Goal: Communication & Community: Answer question/provide support

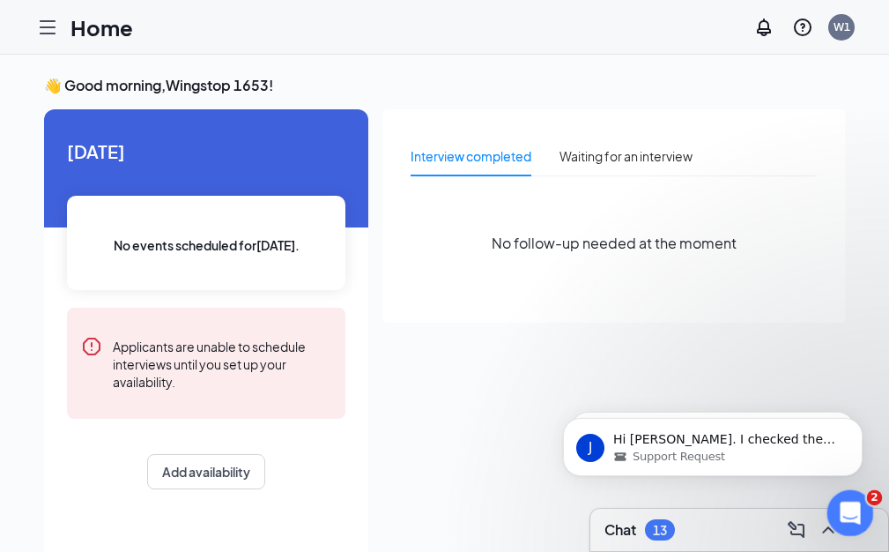
click at [832, 501] on div "Open Intercom Messenger" at bounding box center [848, 510] width 58 height 58
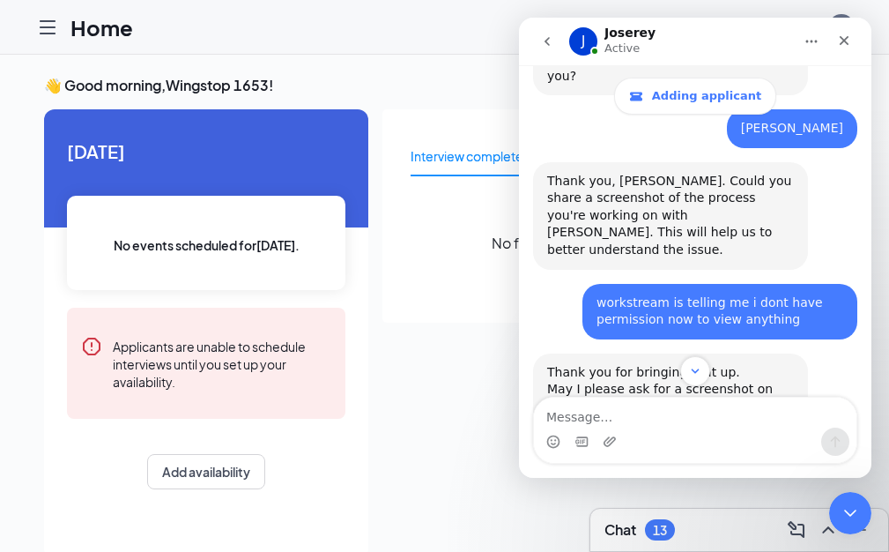
scroll to position [743, 0]
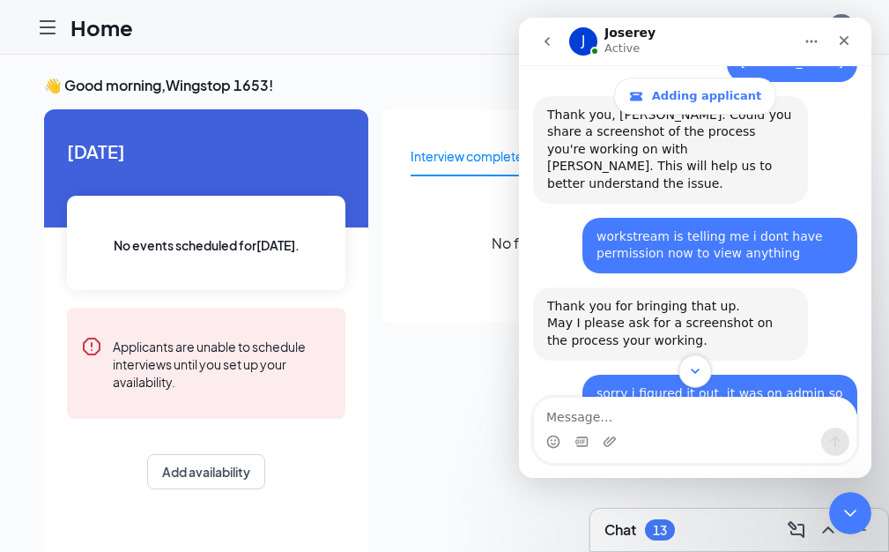
click at [704, 370] on button "Scroll to bottom" at bounding box center [695, 370] width 33 height 33
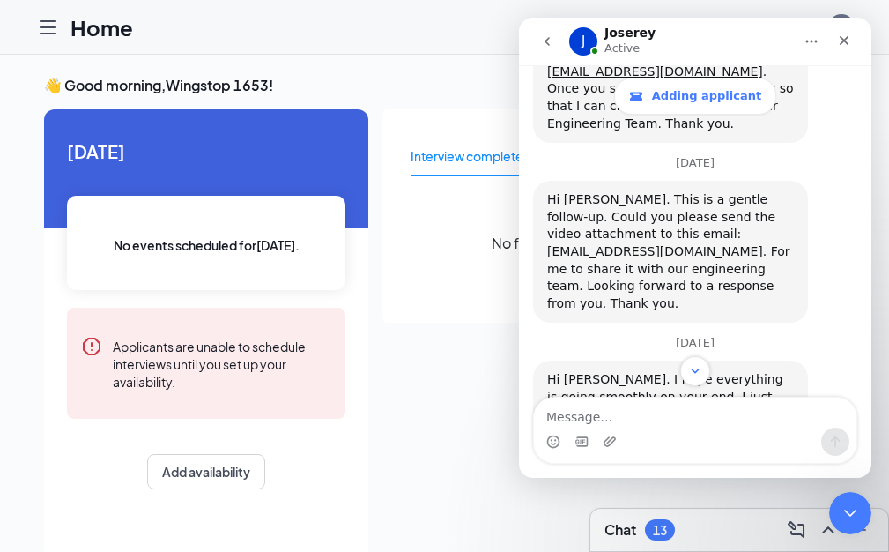
scroll to position [10004, 0]
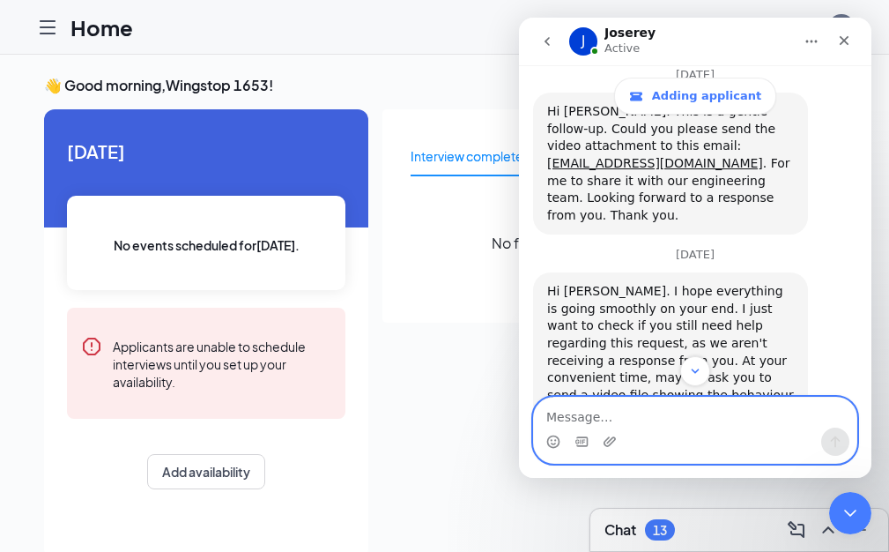
click at [681, 410] on textarea "Message…" at bounding box center [695, 413] width 323 height 30
type textarea "i"
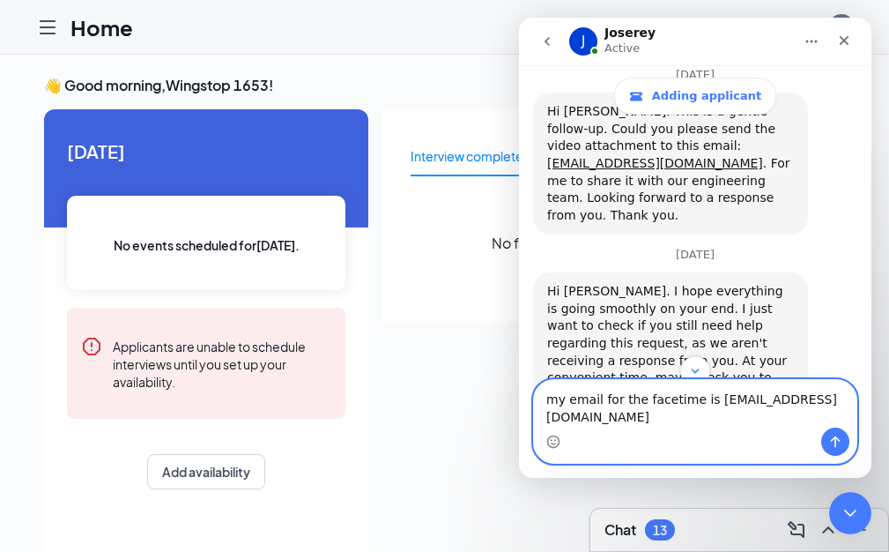
type textarea "my email for the facetime is [EMAIL_ADDRESS][DOMAIN_NAME]"
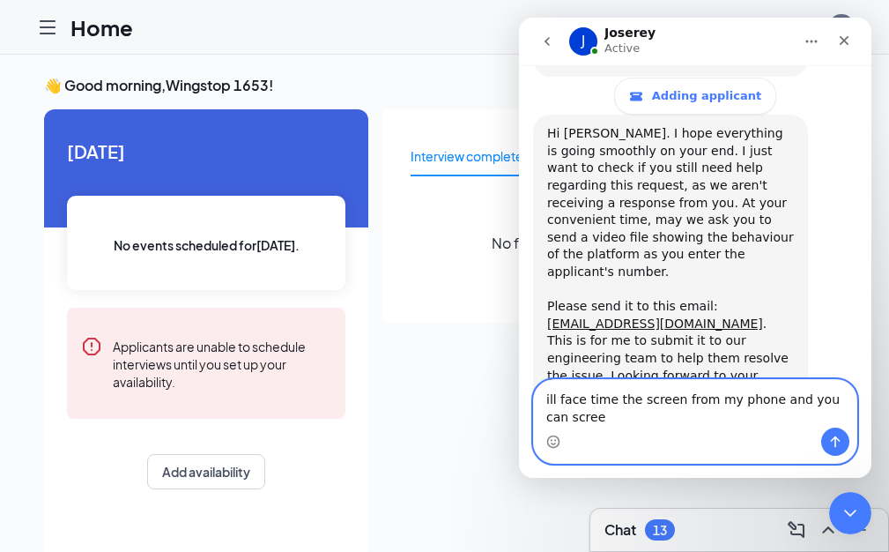
scroll to position [10179, 0]
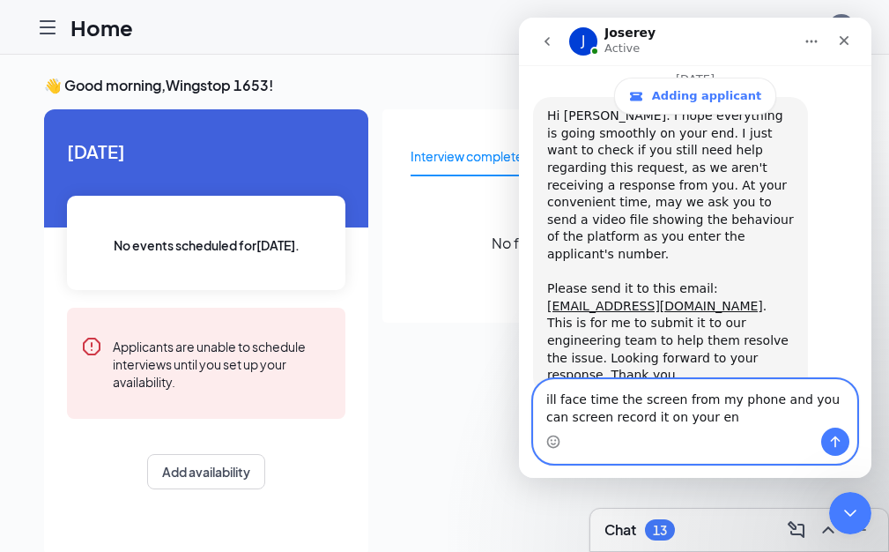
type textarea "ill face time the screen from my phone and you can screen record it on your end"
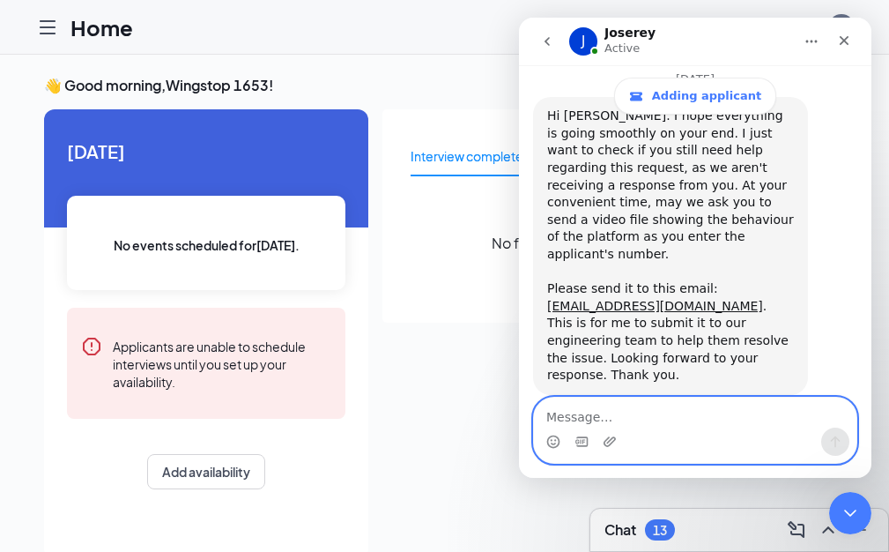
scroll to position [10219, 0]
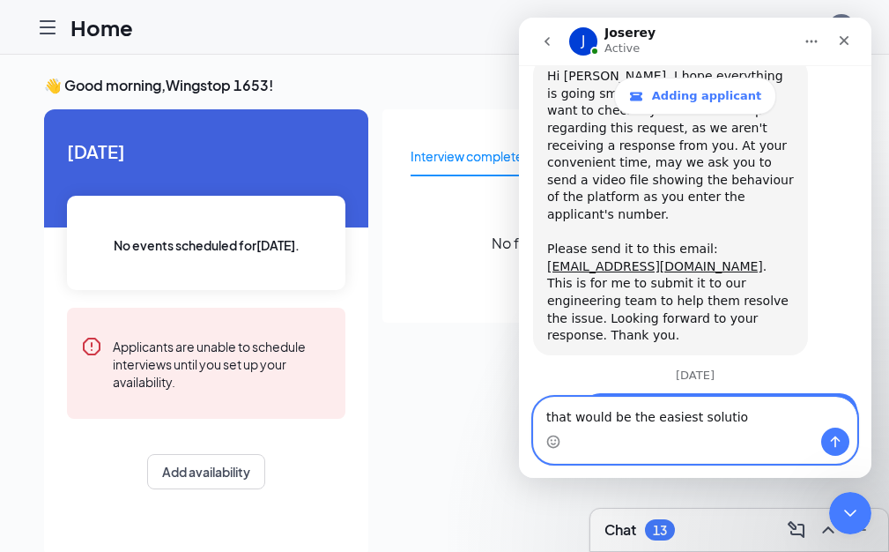
type textarea "that would be the easiest solution"
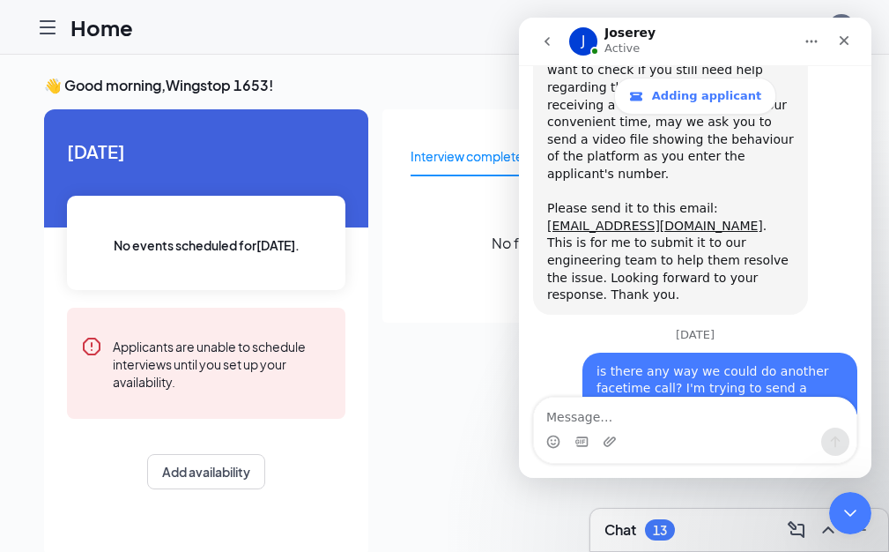
click at [554, 30] on button "go back" at bounding box center [547, 41] width 33 height 33
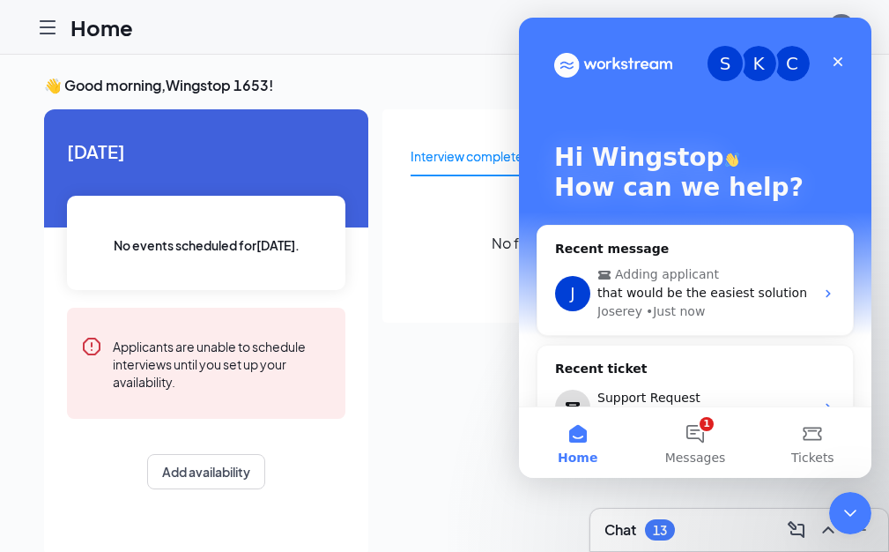
click at [368, 301] on div "[DATE] No events scheduled for [DATE] . Applicants are unable to schedule inter…" at bounding box center [206, 313] width 324 height 408
click at [837, 62] on icon "Close" at bounding box center [839, 62] width 10 height 10
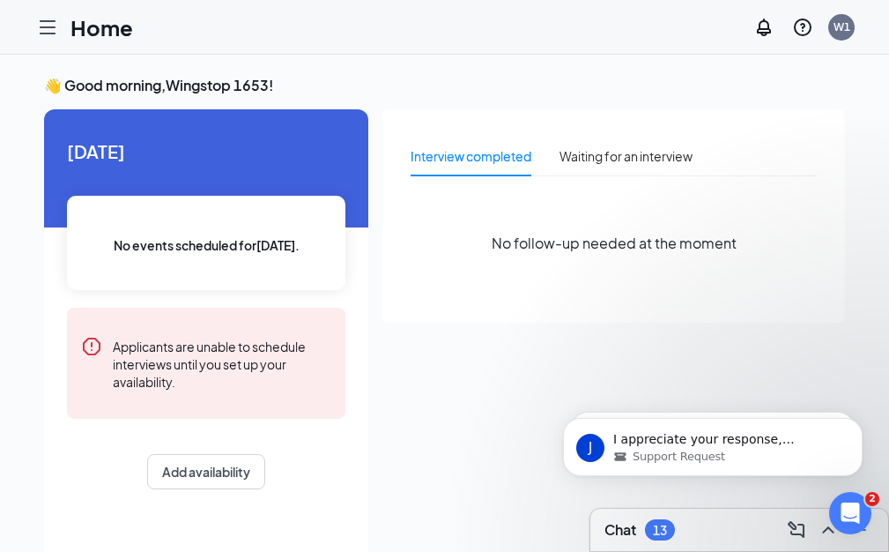
click at [725, 13] on div "Home W1" at bounding box center [444, 27] width 889 height 55
